Goal: Information Seeking & Learning: Learn about a topic

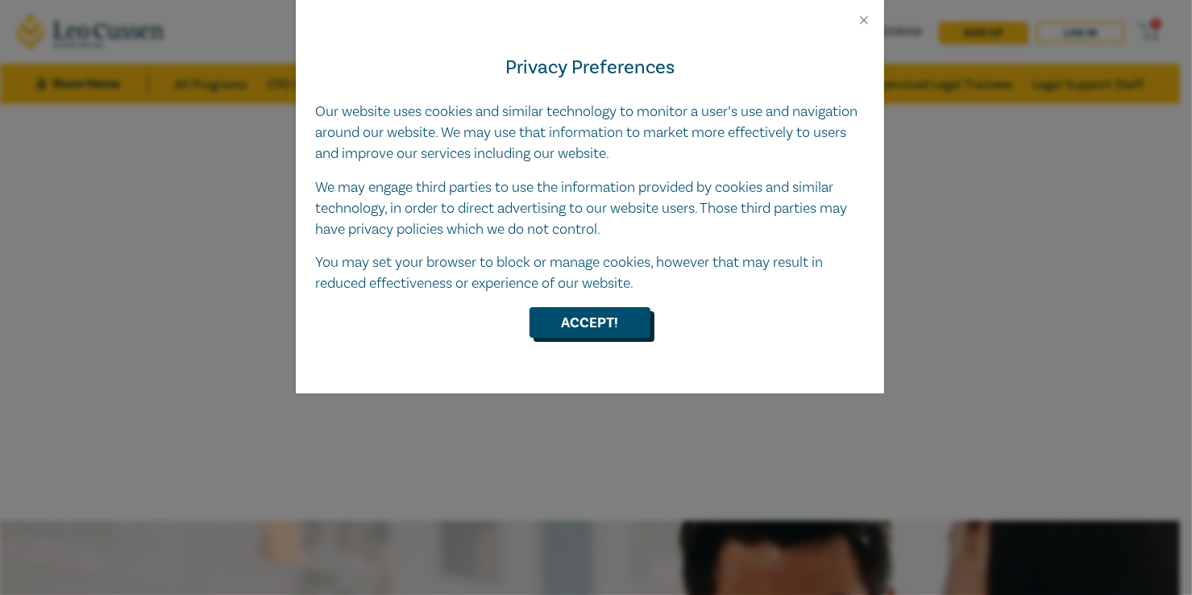
click at [582, 334] on button "Accept!" at bounding box center [589, 322] width 121 height 31
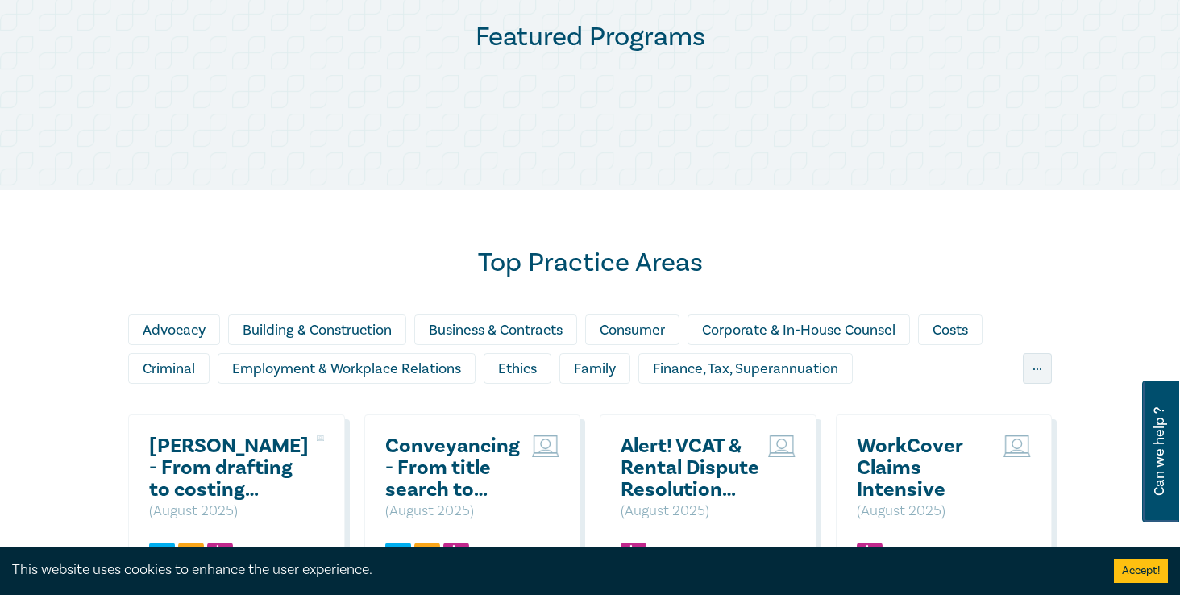
scroll to position [838, 0]
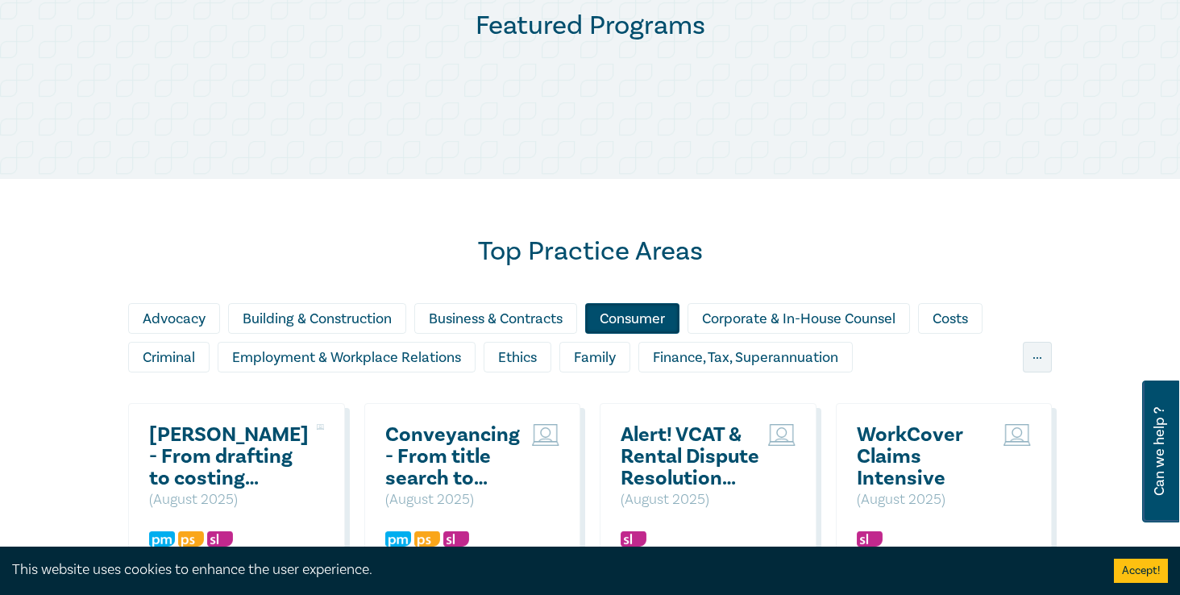
click at [585, 307] on div "Consumer" at bounding box center [632, 318] width 94 height 31
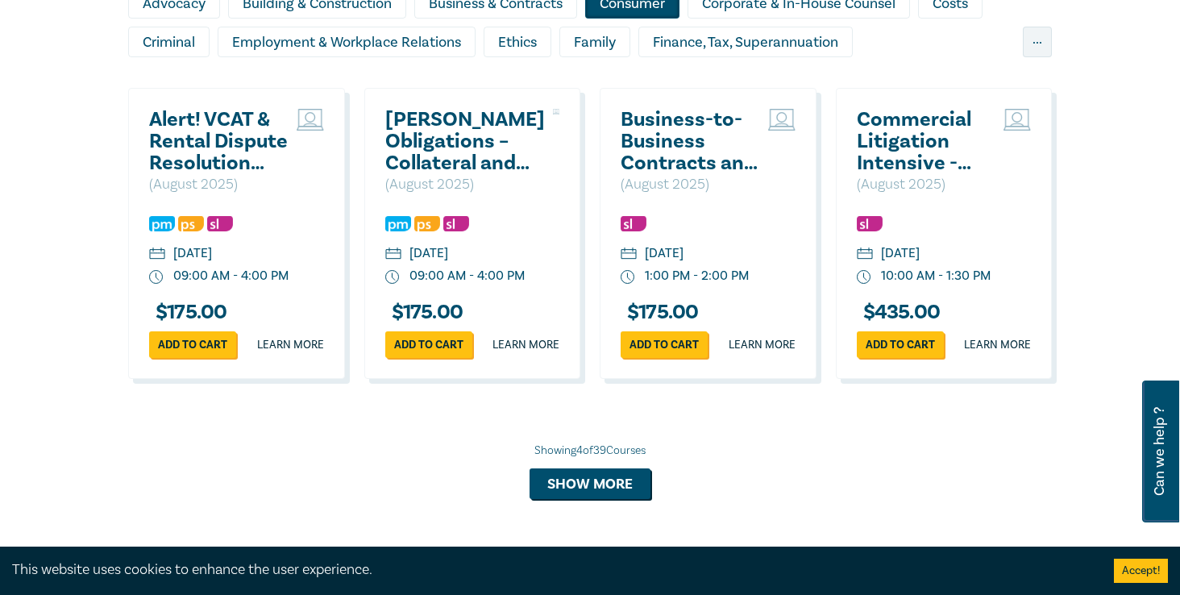
scroll to position [1160, 0]
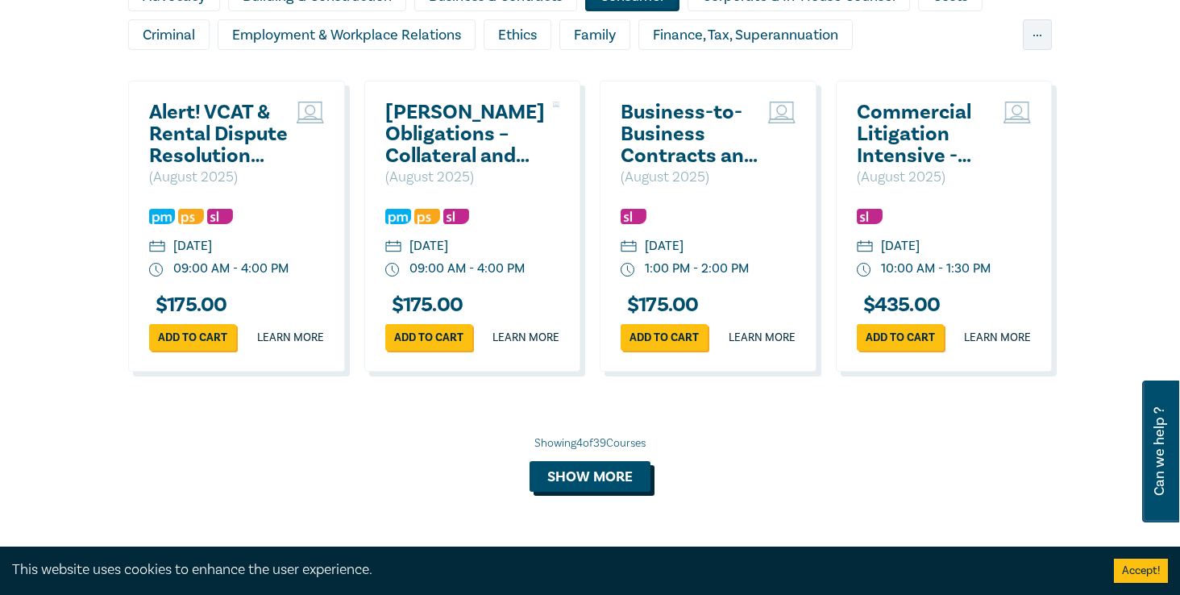
click at [562, 484] on button "Show more" at bounding box center [589, 476] width 121 height 31
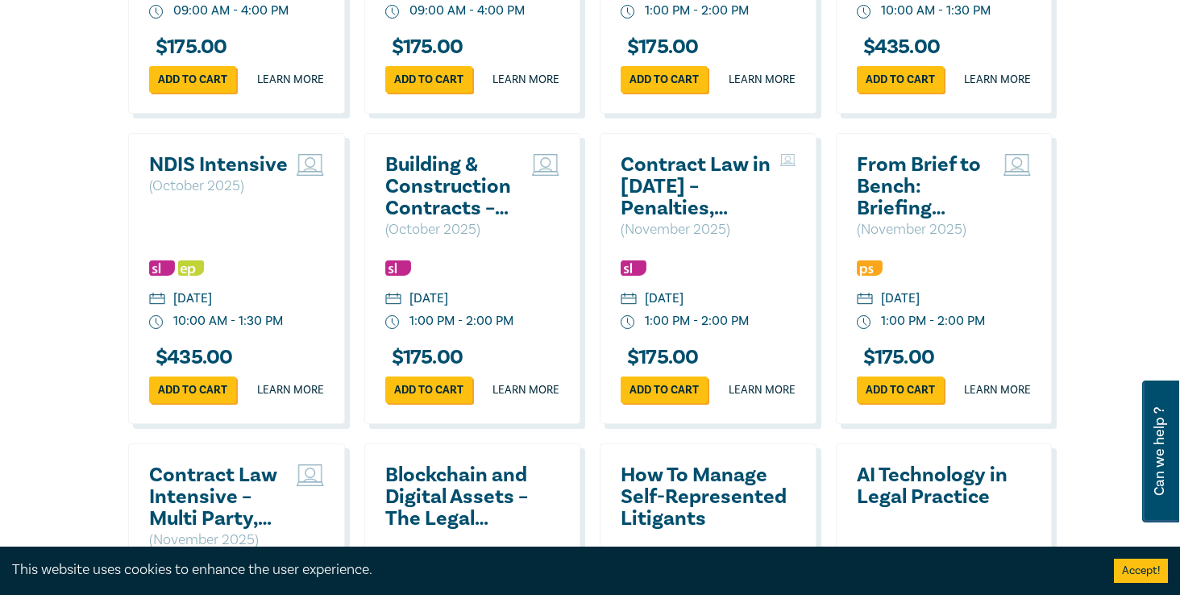
scroll to position [1450, 0]
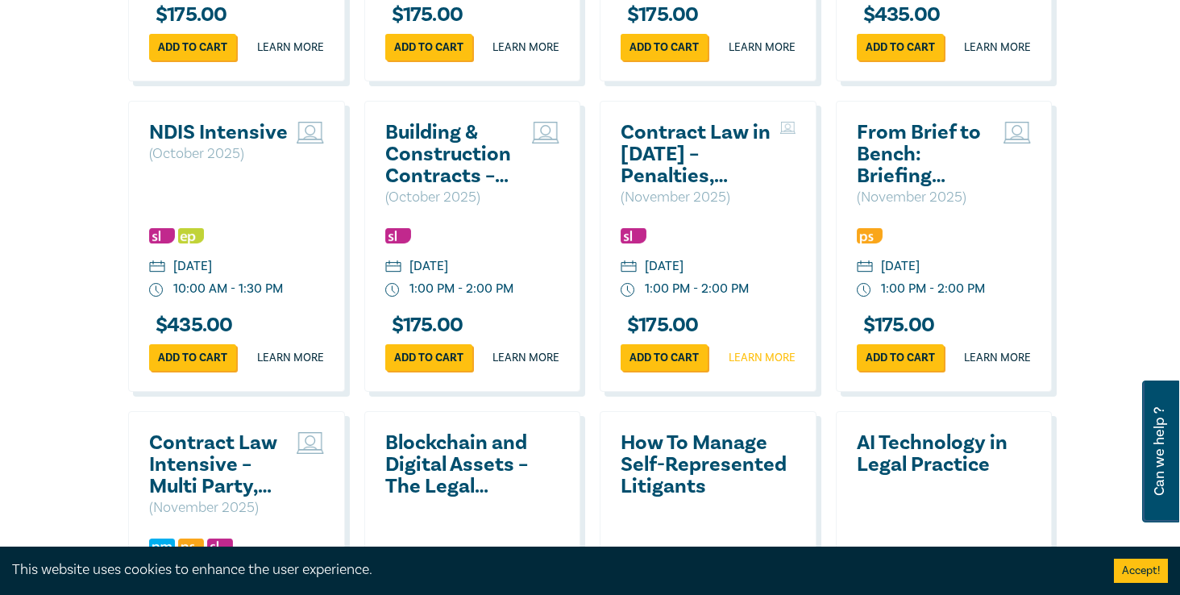
click at [795, 366] on link "Learn more" at bounding box center [761, 358] width 67 height 16
